Goal: Task Accomplishment & Management: Manage account settings

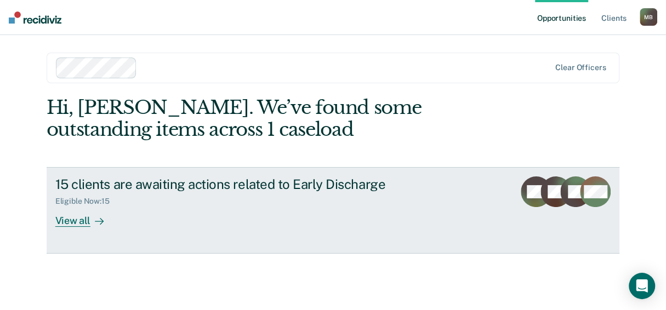
scroll to position [20, 0]
click at [71, 228] on div "View all" at bounding box center [85, 216] width 61 height 21
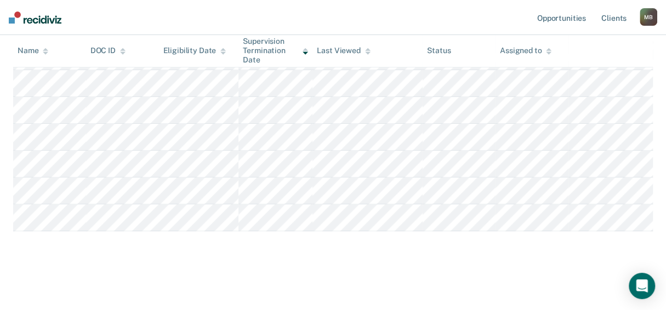
scroll to position [450, 0]
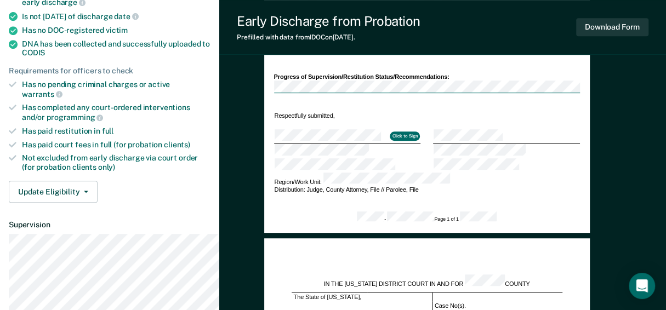
scroll to position [384, 0]
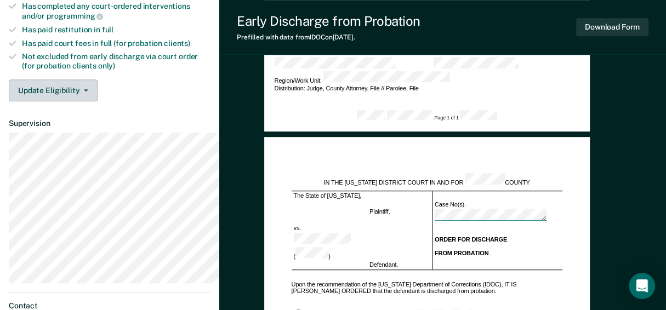
click at [63, 101] on button "Update Eligibility" at bounding box center [53, 91] width 89 height 22
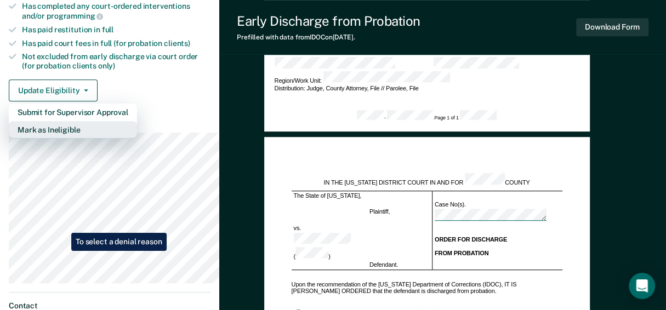
click at [63, 139] on button "Mark as Ineligible" at bounding box center [73, 130] width 128 height 18
type textarea "x"
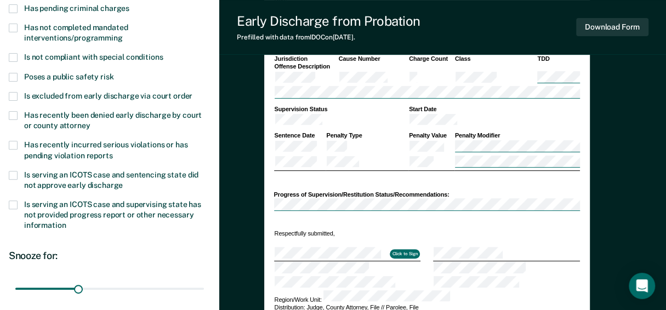
scroll to position [54, 0]
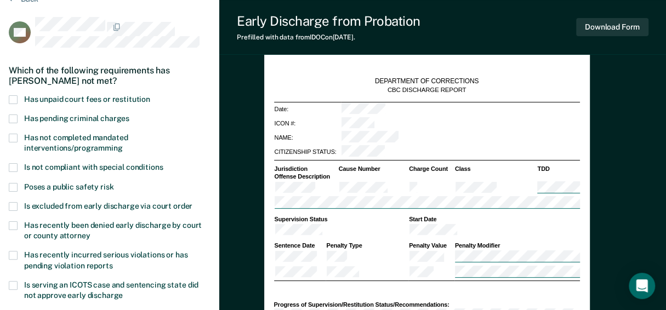
click at [18, 104] on span at bounding box center [13, 99] width 9 height 9
click at [15, 143] on span at bounding box center [13, 138] width 9 height 9
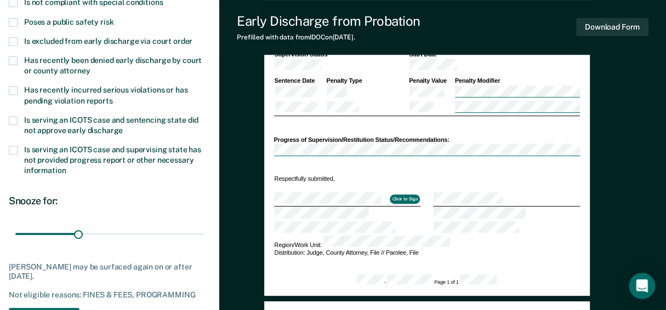
scroll to position [493, 0]
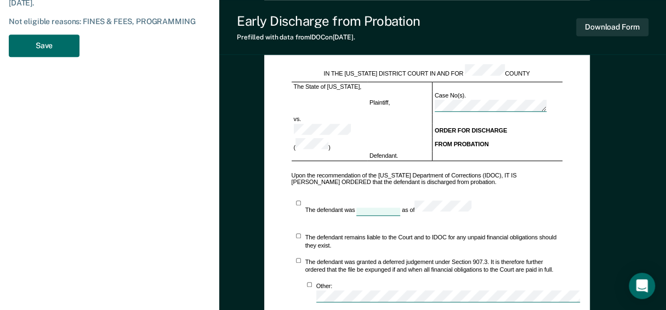
drag, startPoint x: 97, startPoint y: 62, endPoint x: 266, endPoint y: 60, distance: 168.9
type input "90"
click at [65, 57] on button "Save" at bounding box center [44, 46] width 71 height 22
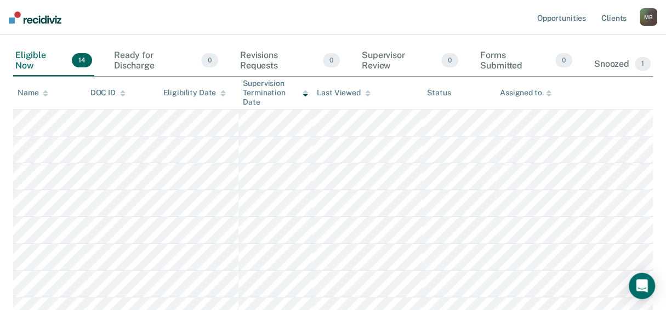
scroll to position [176, 0]
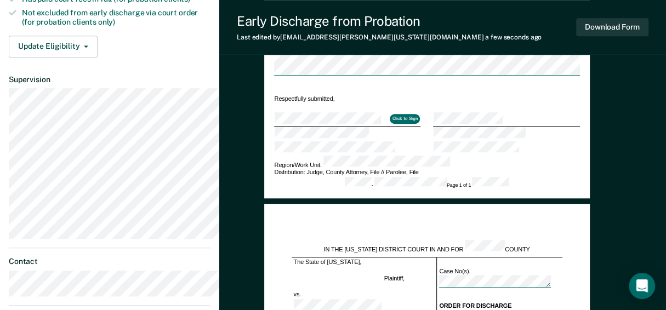
scroll to position [384, 0]
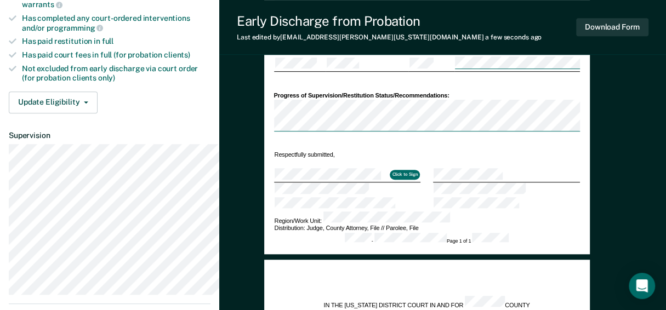
click at [505, 134] on div at bounding box center [427, 117] width 306 height 34
drag, startPoint x: 573, startPoint y: 201, endPoint x: 619, endPoint y: 196, distance: 46.3
drag, startPoint x: 546, startPoint y: 217, endPoint x: 478, endPoint y: 220, distance: 67.5
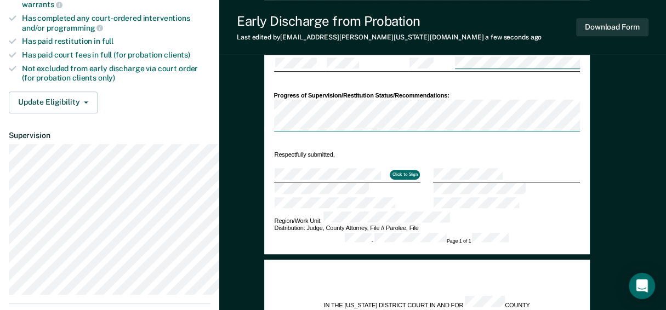
click at [478, 159] on tr "Respectfully submitted," at bounding box center [427, 154] width 306 height 9
drag, startPoint x: 461, startPoint y: 211, endPoint x: 475, endPoint y: 215, distance: 15.4
drag, startPoint x: 117, startPoint y: 202, endPoint x: 161, endPoint y: 205, distance: 44.0
click at [161, 205] on article "MM Early Discharge Eligible Now Requirements validated by data from ICON Is on …" at bounding box center [110, 46] width 202 height 718
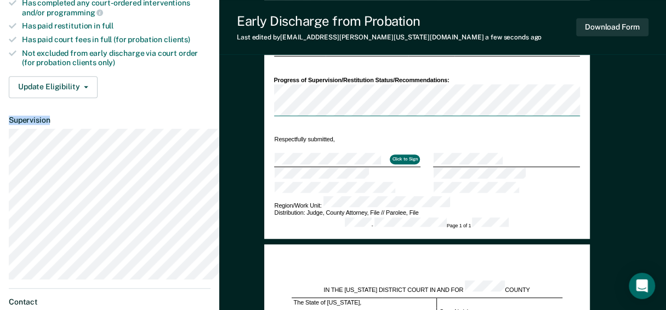
scroll to position [405, 39]
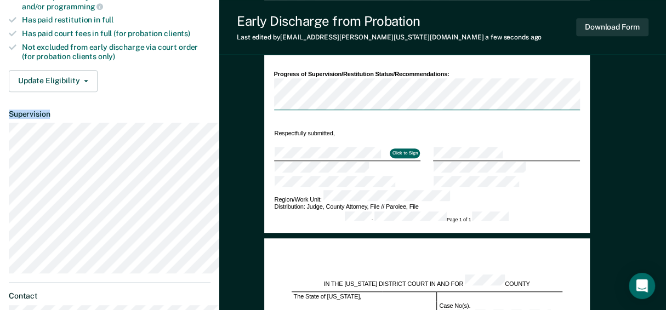
click at [420, 158] on button "Click to Sign" at bounding box center [405, 154] width 30 height 10
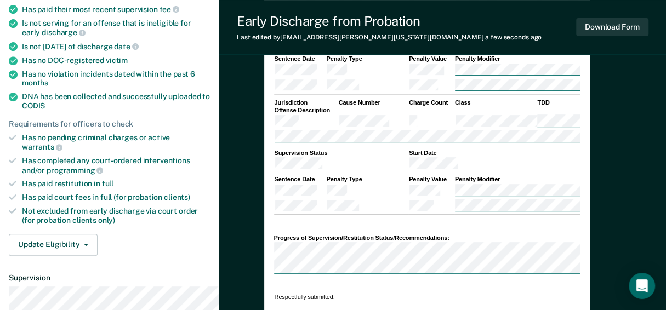
click at [149, 65] on div "Has no DOC-registered victim" at bounding box center [116, 60] width 189 height 9
drag, startPoint x: 149, startPoint y: 107, endPoint x: 200, endPoint y: 114, distance: 52.0
click at [200, 114] on ul "Requirements validated by data from ICON Is on supervision level 1 90 days have…" at bounding box center [110, 73] width 202 height 304
click at [164, 65] on div "Has no DOC-registered victim" at bounding box center [116, 60] width 189 height 9
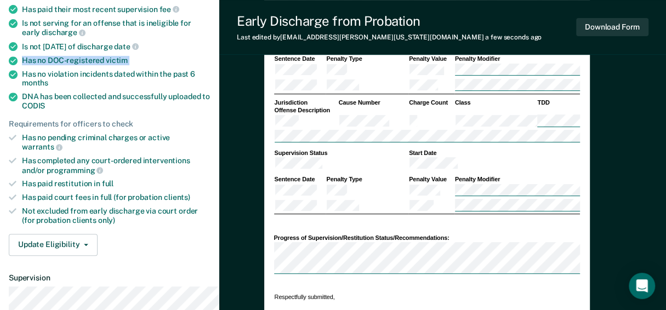
click at [164, 65] on div "Has no DOC-registered victim" at bounding box center [116, 60] width 189 height 9
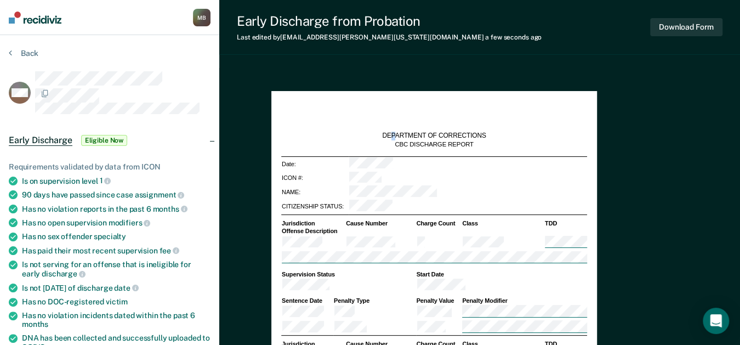
drag, startPoint x: 665, startPoint y: 0, endPoint x: 473, endPoint y: 79, distance: 207.1
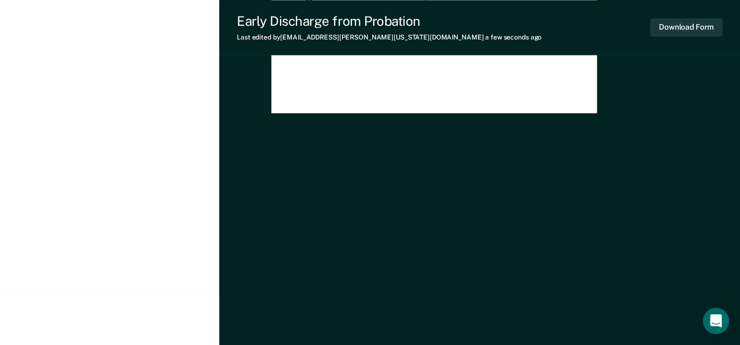
scroll to position [1317, 0]
click at [673, 32] on button "Download Form" at bounding box center [686, 27] width 72 height 18
click at [673, 310] on icon "Open Intercom Messenger" at bounding box center [716, 321] width 13 height 14
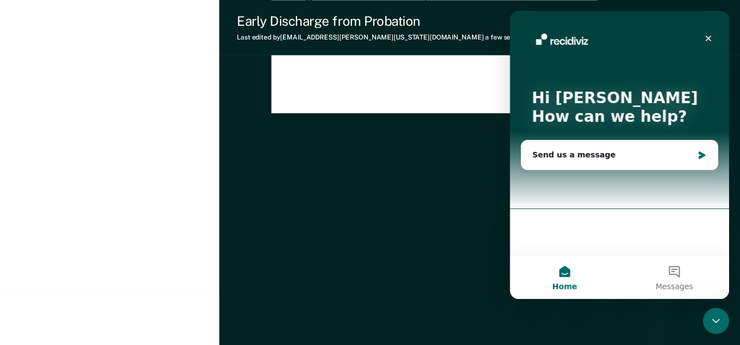
scroll to position [0, 0]
click at [673, 36] on icon "Close" at bounding box center [708, 38] width 9 height 9
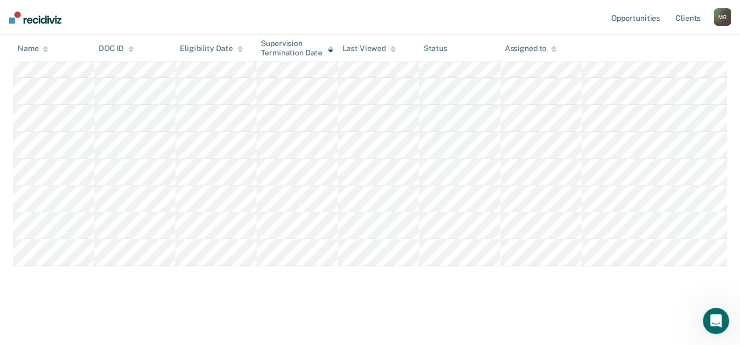
scroll to position [195, 0]
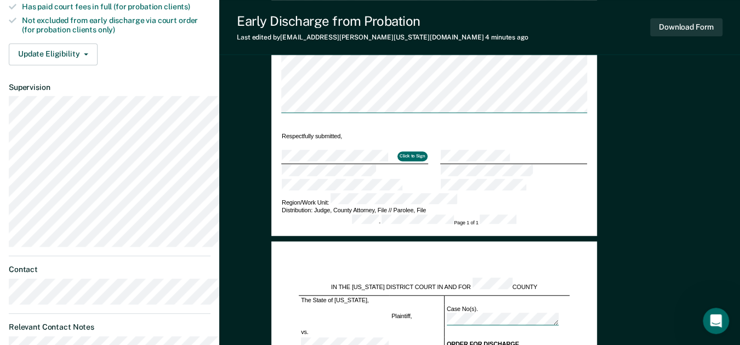
scroll to position [487, 0]
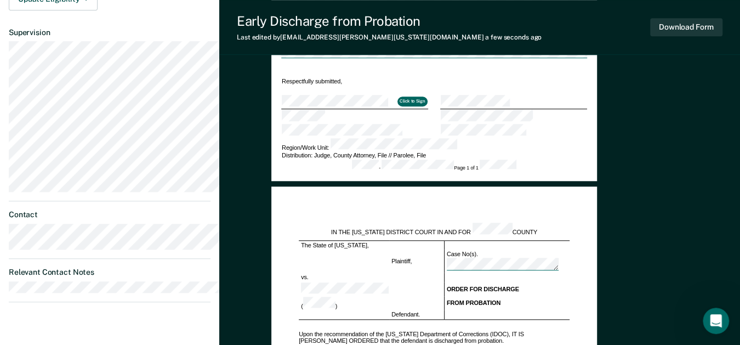
click at [428, 106] on button "Click to Sign" at bounding box center [413, 102] width 30 height 10
click at [518, 123] on tr at bounding box center [434, 116] width 306 height 14
click at [654, 30] on button "Download Form" at bounding box center [686, 27] width 72 height 18
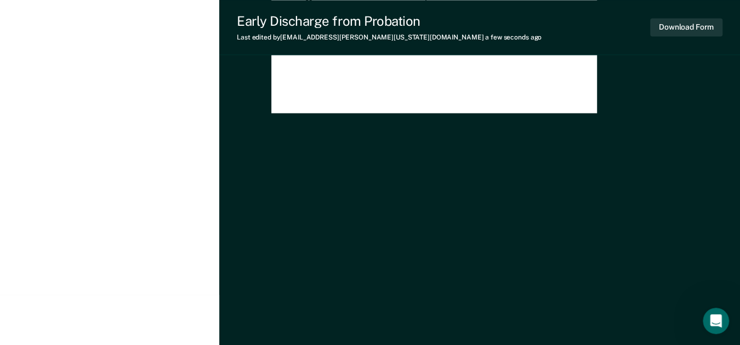
scroll to position [1316, 0]
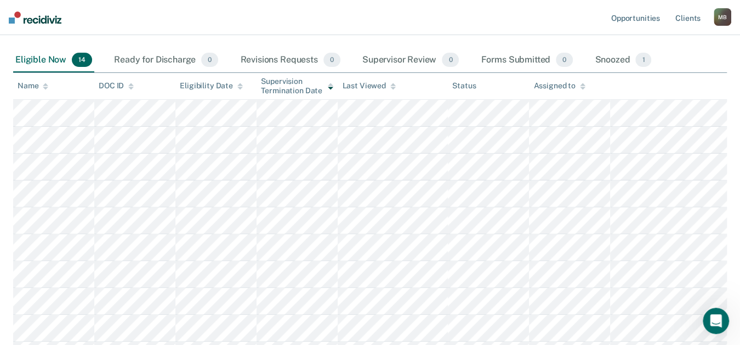
scroll to position [183, 0]
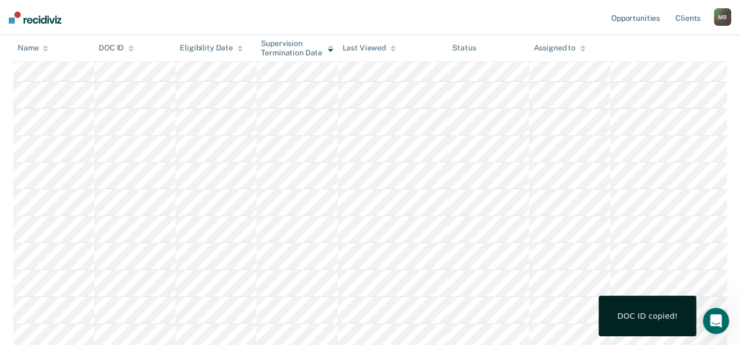
click at [644, 310] on div "DOC ID copied!" at bounding box center [648, 316] width 98 height 41
click at [642, 310] on div "DOC ID copied!" at bounding box center [648, 316] width 60 height 10
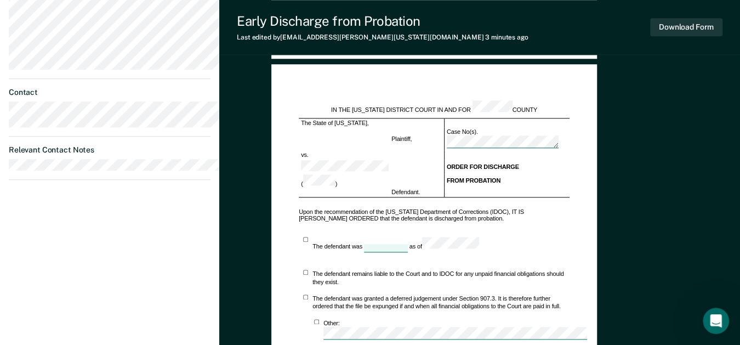
scroll to position [426, 0]
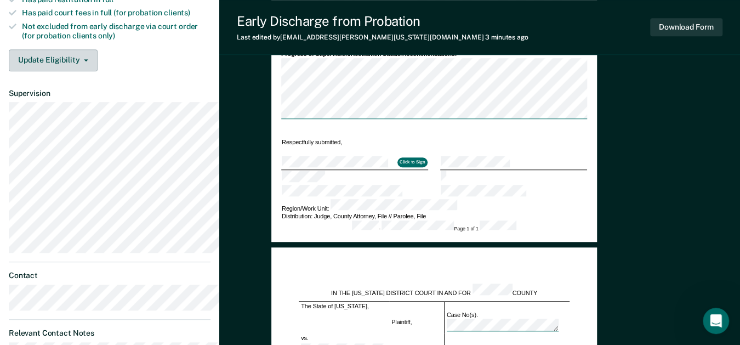
click at [95, 71] on button "Update Eligibility" at bounding box center [53, 60] width 89 height 22
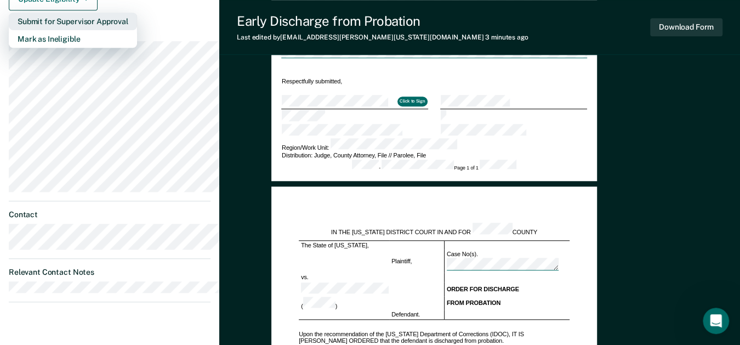
scroll to position [366, 0]
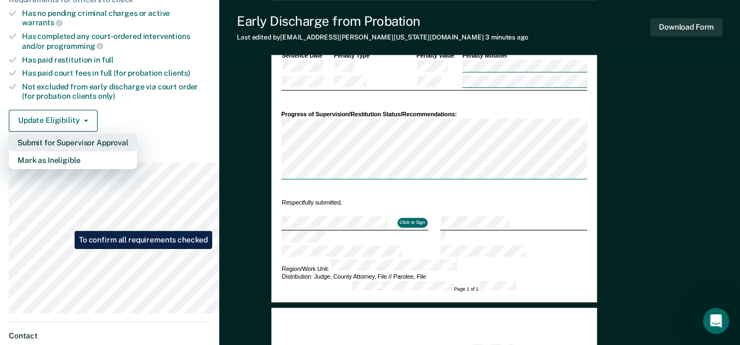
click at [66, 151] on button "Submit for Supervisor Approval" at bounding box center [73, 143] width 128 height 18
type textarea "x"
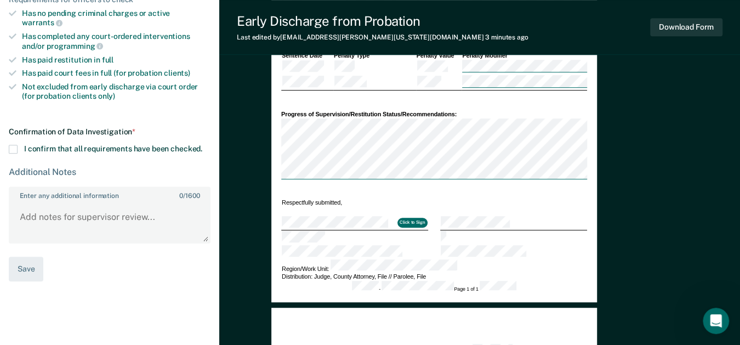
click at [17, 154] on span at bounding box center [13, 149] width 9 height 9
click at [202, 145] on input "I confirm that all requirements have been checked." at bounding box center [202, 145] width 0 height 0
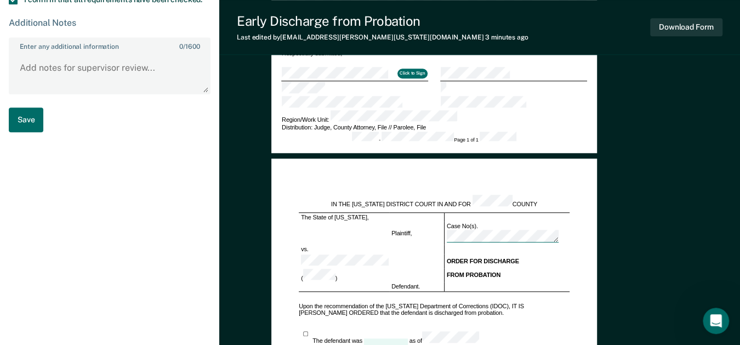
scroll to position [548, 0]
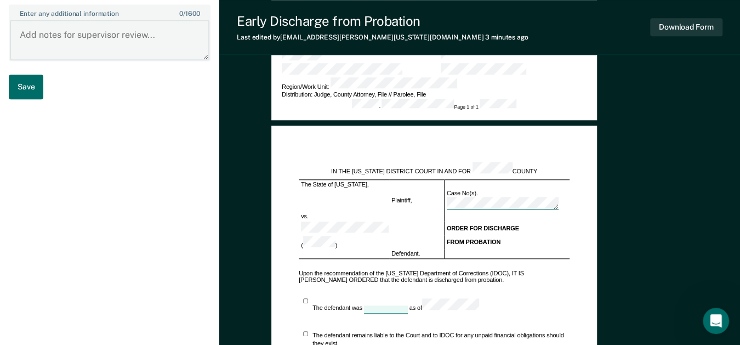
click at [35, 60] on textarea "Enter any additional information 0 / 1600" at bounding box center [110, 40] width 200 height 41
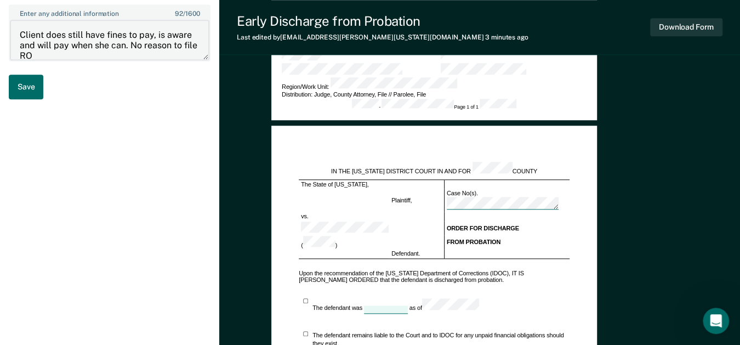
scroll to position [2, 0]
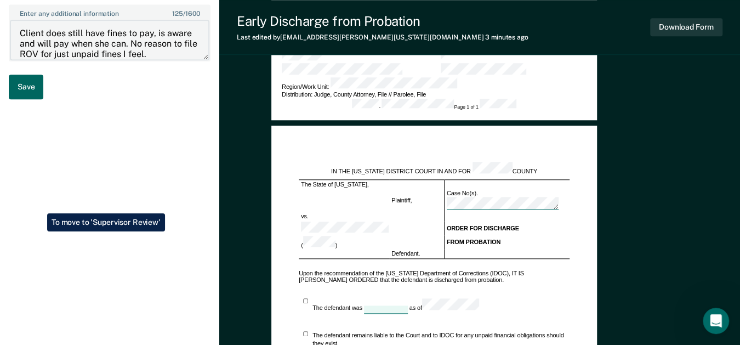
type textarea "Client does still have fines to pay, is aware and will pay when she can. No rea…"
click at [39, 99] on button "Save" at bounding box center [26, 87] width 35 height 25
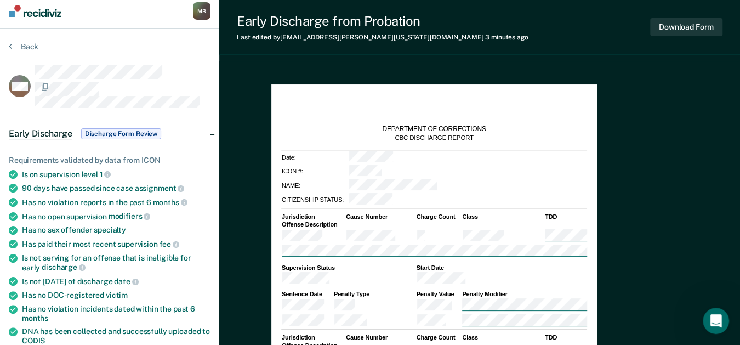
scroll to position [0, 0]
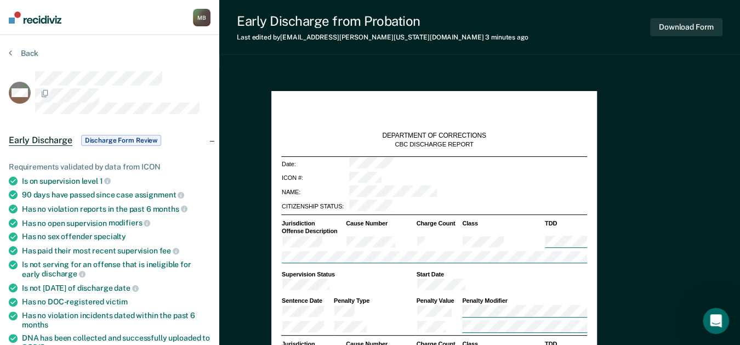
scroll to position [183, 0]
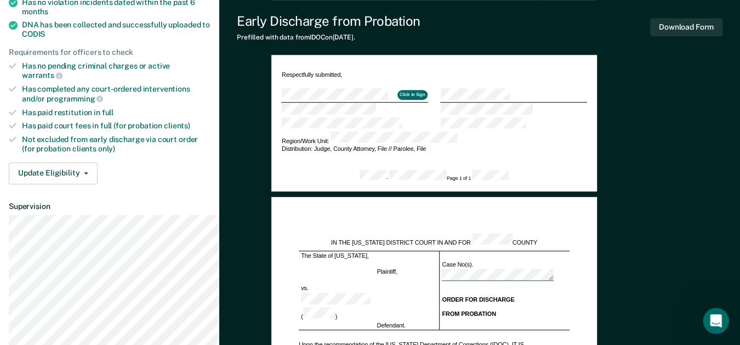
scroll to position [426, 0]
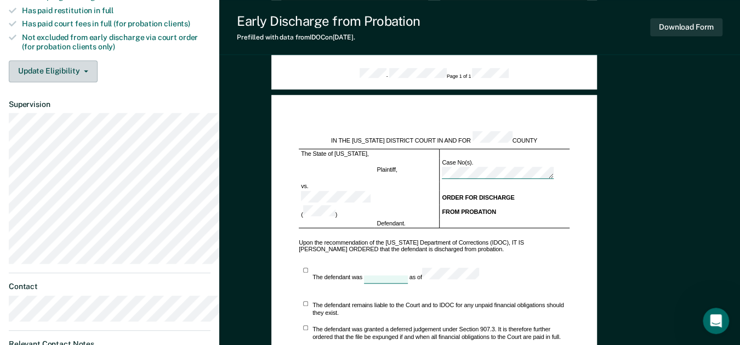
click at [59, 82] on button "Update Eligibility" at bounding box center [53, 71] width 89 height 22
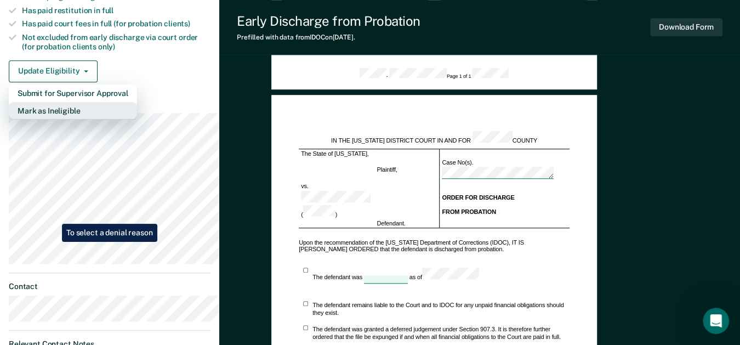
click at [53, 120] on button "Mark as Ineligible" at bounding box center [73, 111] width 128 height 18
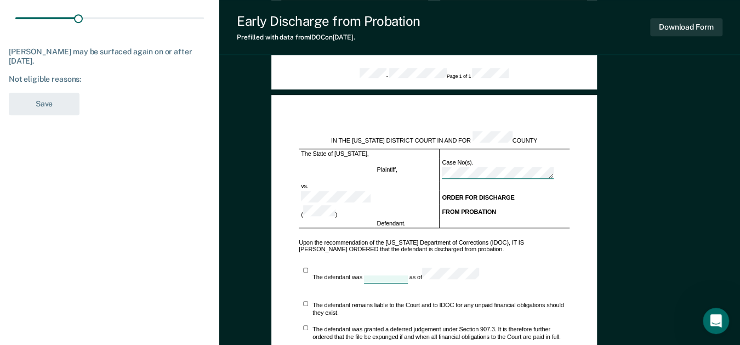
type textarea "x"
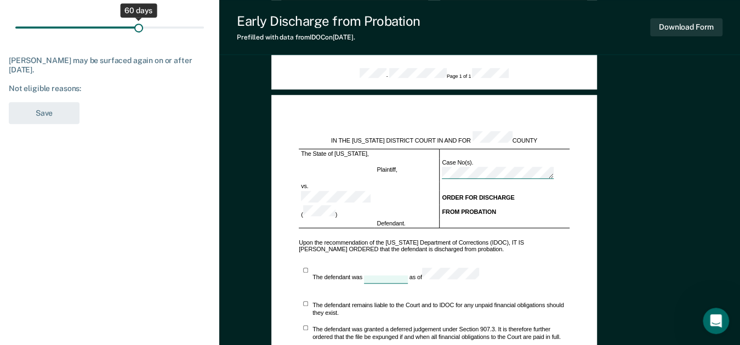
drag, startPoint x: 95, startPoint y: 129, endPoint x: 175, endPoint y: 129, distance: 80.1
type input "60"
click at [175, 37] on input "range" at bounding box center [109, 27] width 189 height 19
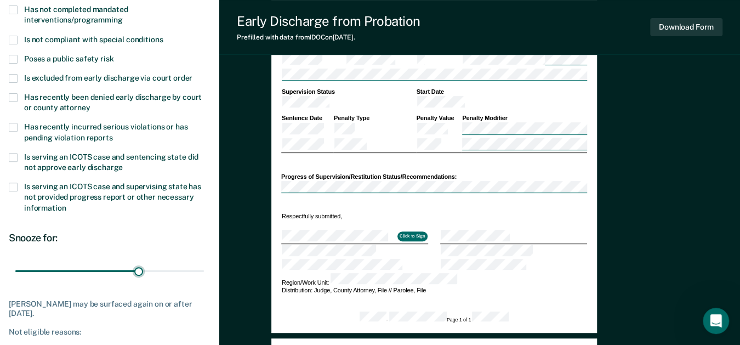
scroll to position [0, 0]
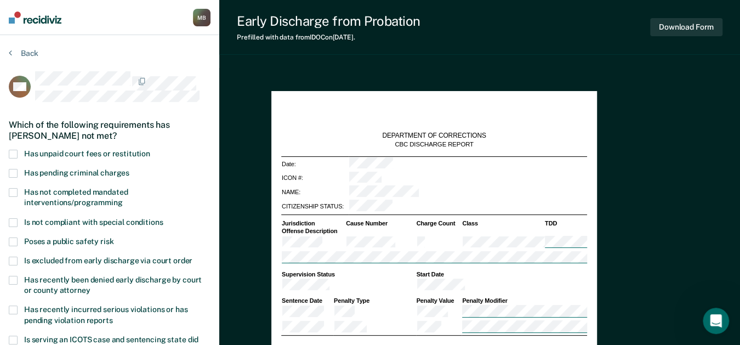
click at [15, 158] on span at bounding box center [13, 154] width 9 height 9
click at [18, 197] on span at bounding box center [13, 192] width 9 height 9
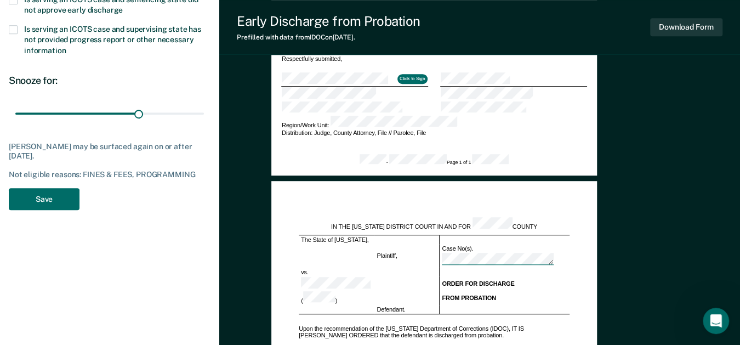
scroll to position [426, 0]
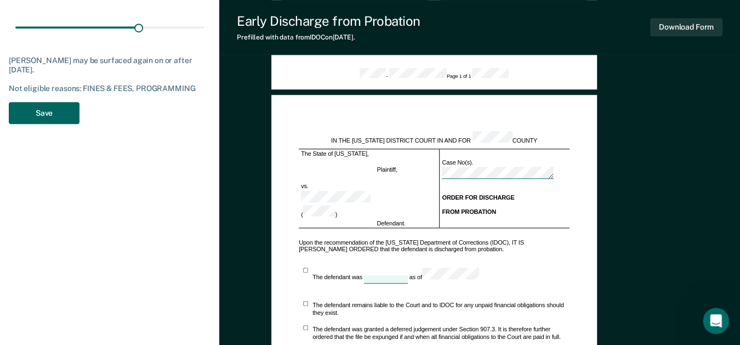
click at [59, 124] on button "Save" at bounding box center [44, 113] width 71 height 22
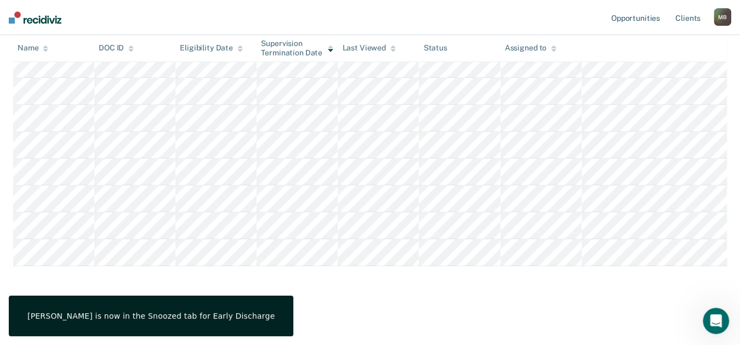
scroll to position [183, 0]
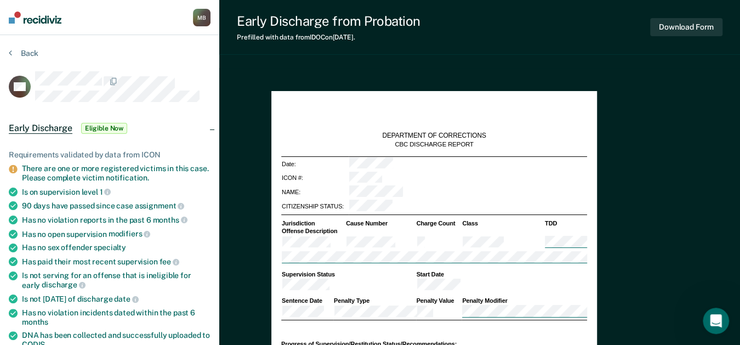
type textarea "x"
